Goal: Task Accomplishment & Management: Use online tool/utility

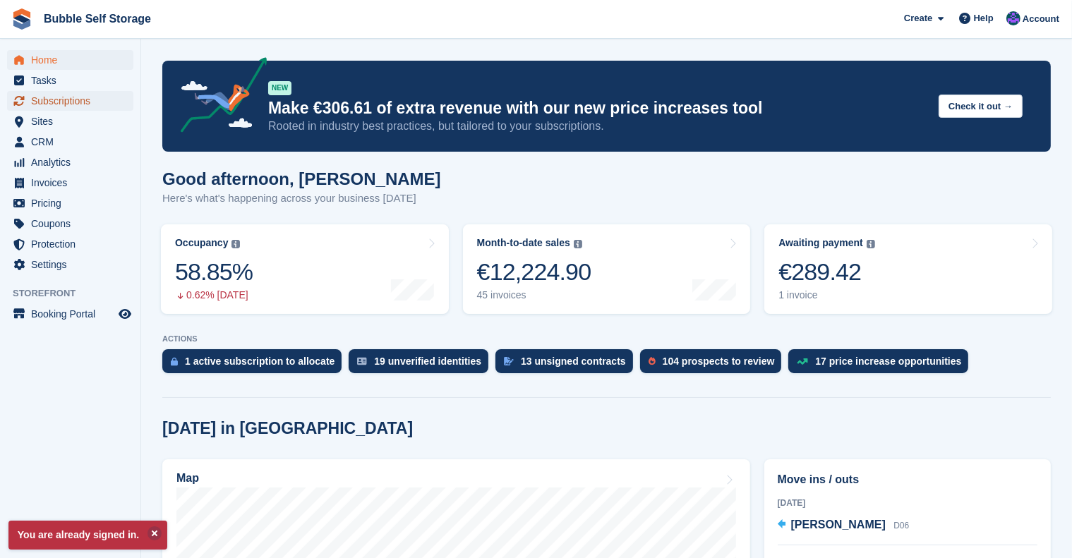
click at [64, 95] on span "Subscriptions" at bounding box center [73, 101] width 85 height 20
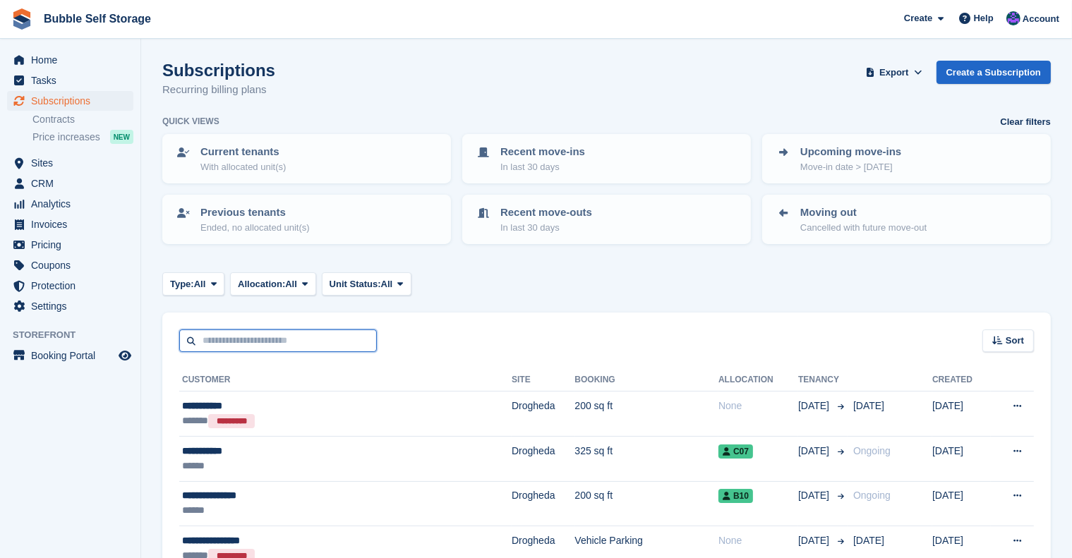
click at [237, 330] on input "text" at bounding box center [278, 341] width 198 height 23
type input "********"
